Goal: Transaction & Acquisition: Purchase product/service

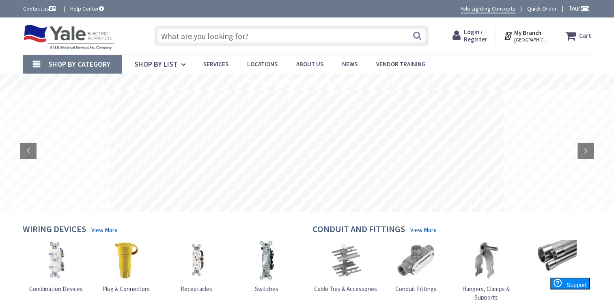
click at [201, 33] on input "text" at bounding box center [292, 36] width 274 height 20
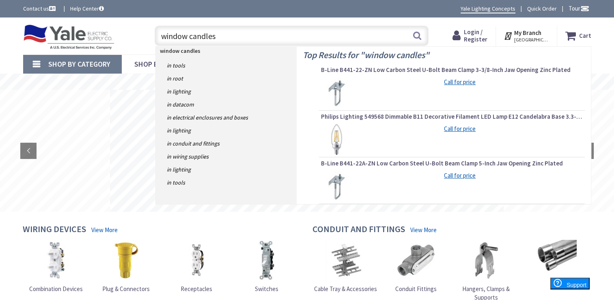
scroll to position [41, 0]
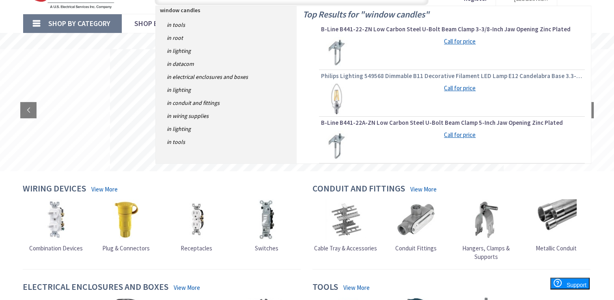
type input "window candles"
click at [424, 74] on span "Philips Lighting 549568 Dimmable B11 Decorative Filament LED Lamp E12 Candelabr…" at bounding box center [452, 76] width 262 height 8
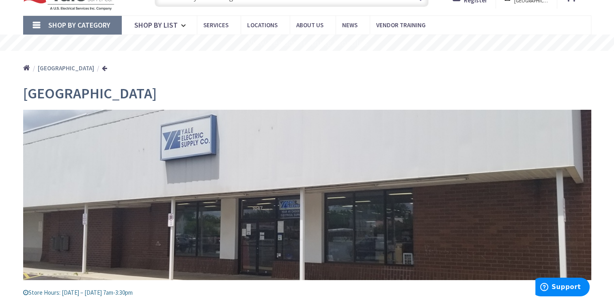
scroll to position [41, 0]
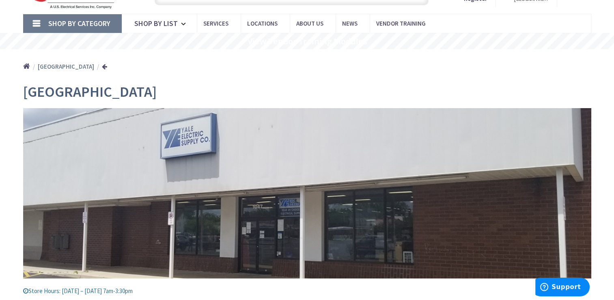
click at [94, 22] on span "Shop By Category" at bounding box center [79, 23] width 62 height 9
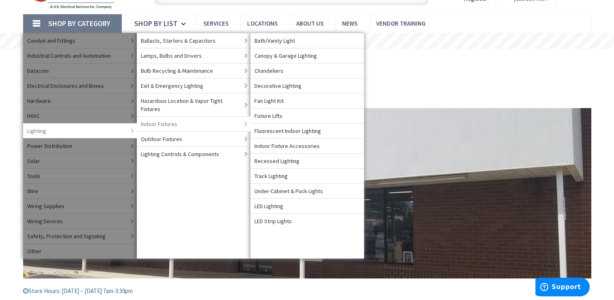
click at [152, 120] on span "Indoor Fixtures" at bounding box center [159, 124] width 37 height 8
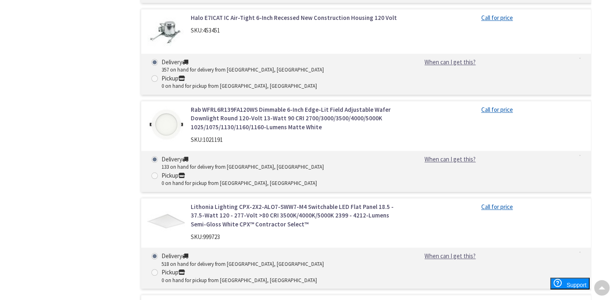
scroll to position [1136, 0]
